Goal: Find specific page/section: Find specific page/section

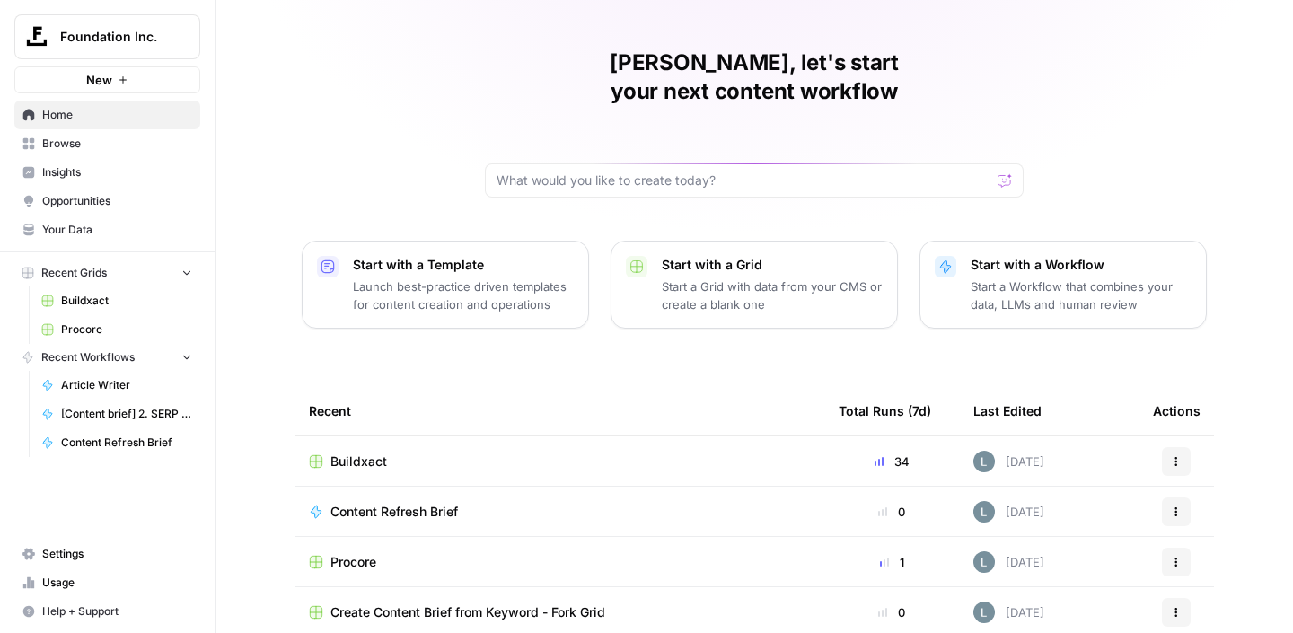
scroll to position [6, 0]
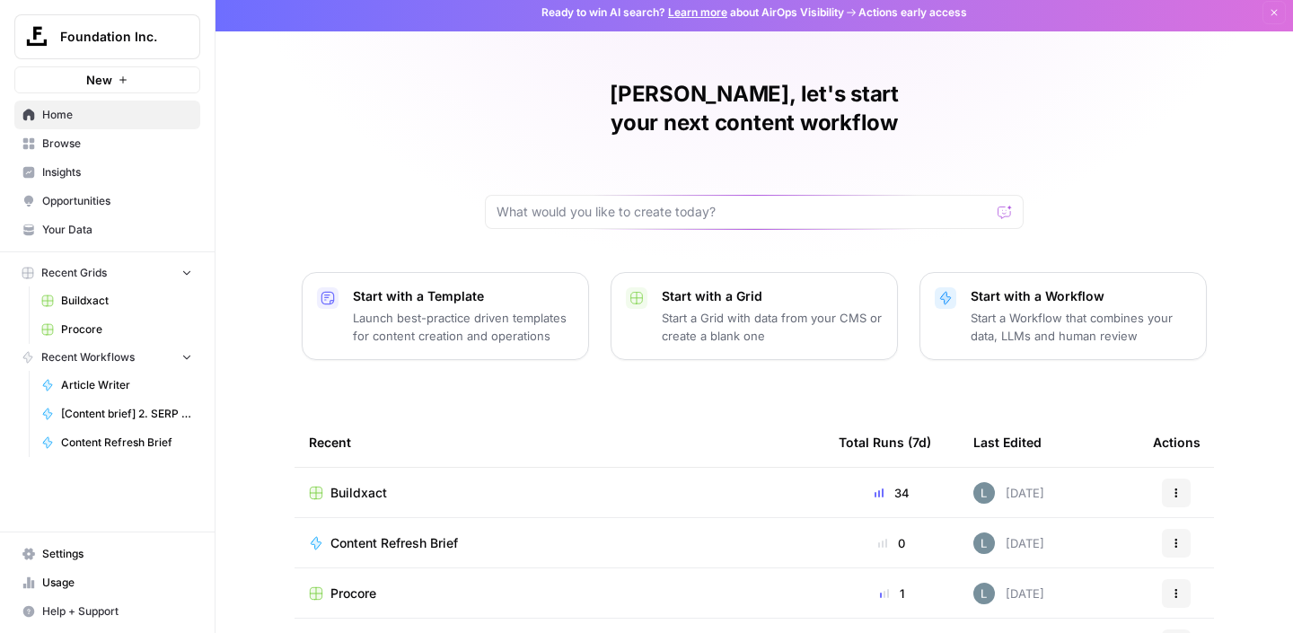
click at [348, 484] on span "Buildxact" at bounding box center [358, 493] width 57 height 18
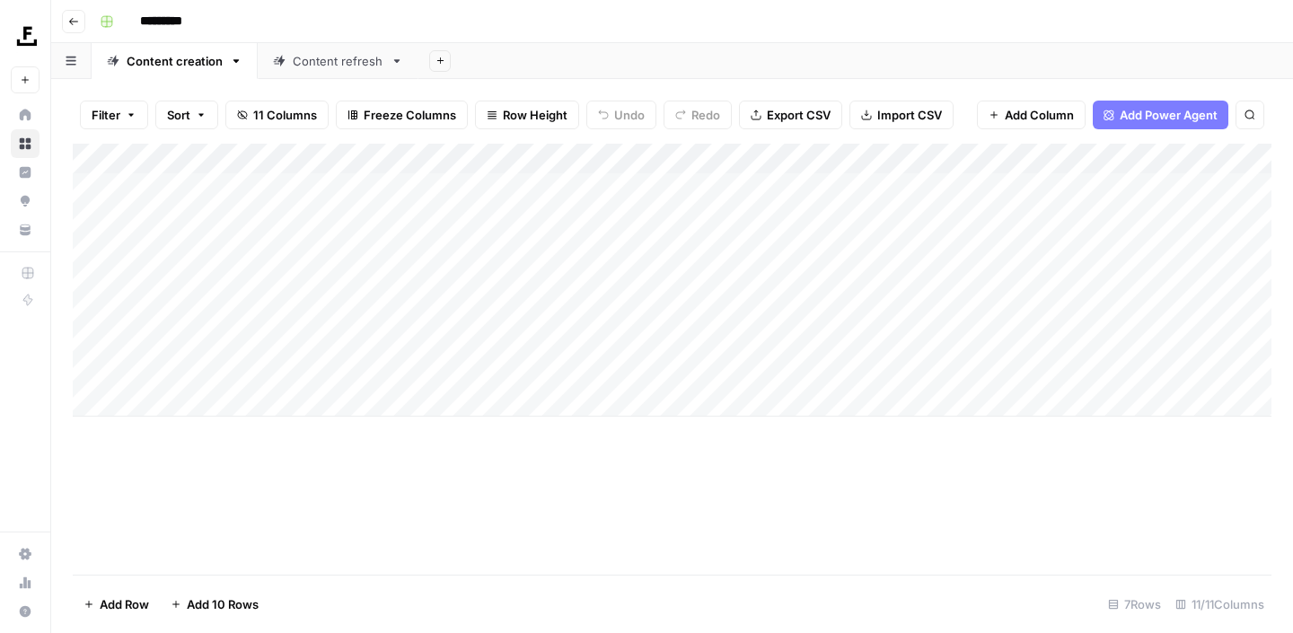
click at [348, 61] on div "Content refresh" at bounding box center [338, 61] width 91 height 18
click at [182, 74] on link "Content creation" at bounding box center [175, 61] width 166 height 36
